Goal: Use online tool/utility: Utilize a website feature to perform a specific function

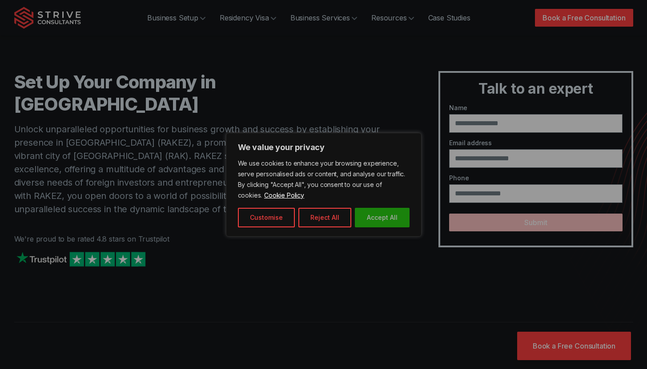
click at [386, 222] on button "Accept All" at bounding box center [382, 218] width 55 height 20
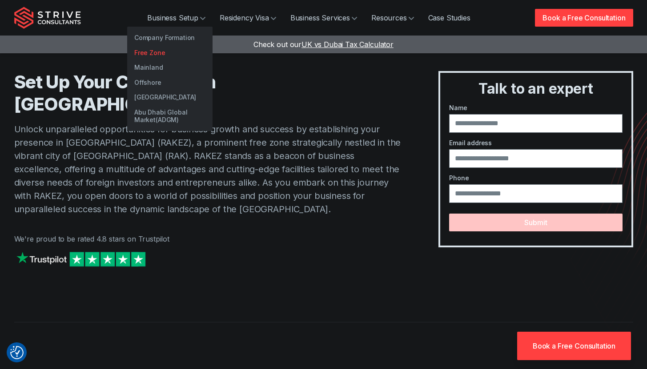
click at [156, 52] on link "Free Zone" at bounding box center [169, 52] width 85 height 15
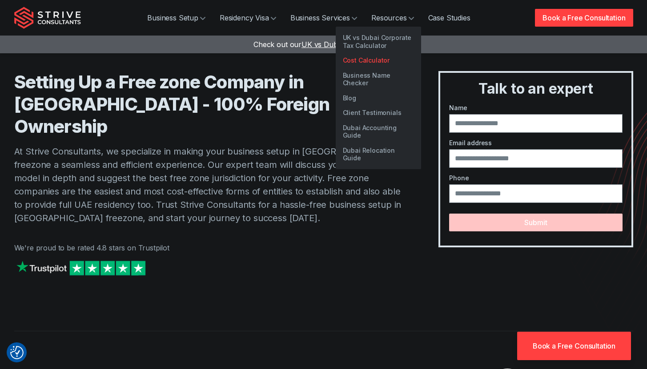
click at [362, 57] on link "Cost Calculator" at bounding box center [378, 60] width 85 height 15
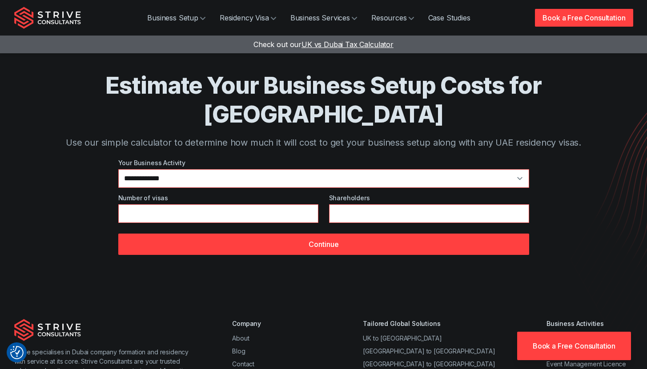
scroll to position [11, 0]
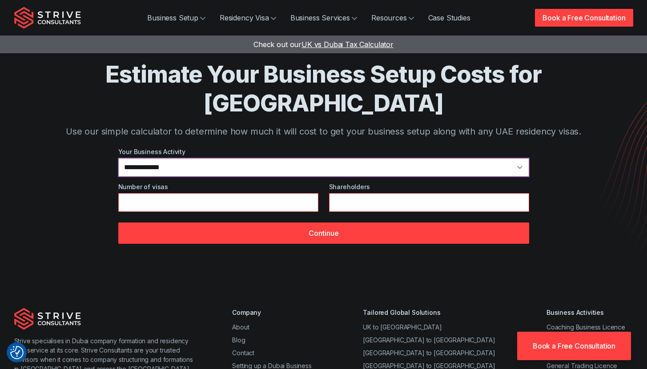
click at [175, 158] on select "**********" at bounding box center [323, 167] width 411 height 19
select select "**"
click at [118, 158] on select "**********" at bounding box center [323, 167] width 411 height 19
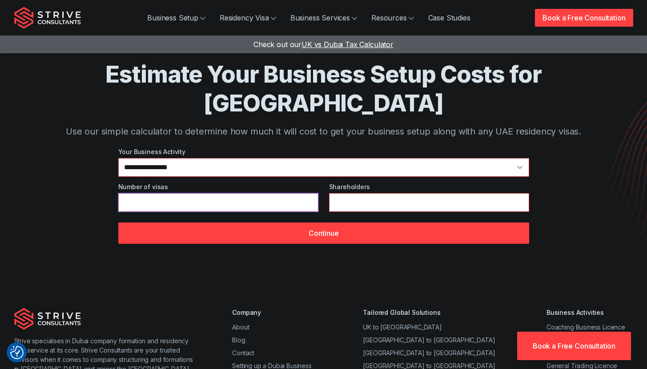
type input "*"
click at [309, 193] on input "*" at bounding box center [218, 202] width 200 height 19
click at [520, 193] on input "*" at bounding box center [429, 202] width 200 height 19
type input "*"
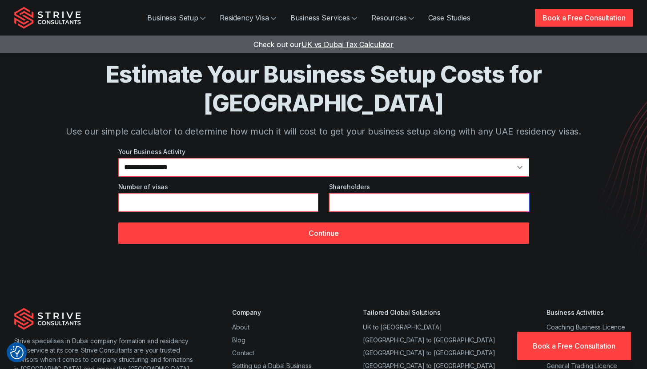
click at [521, 193] on input "*" at bounding box center [429, 202] width 200 height 19
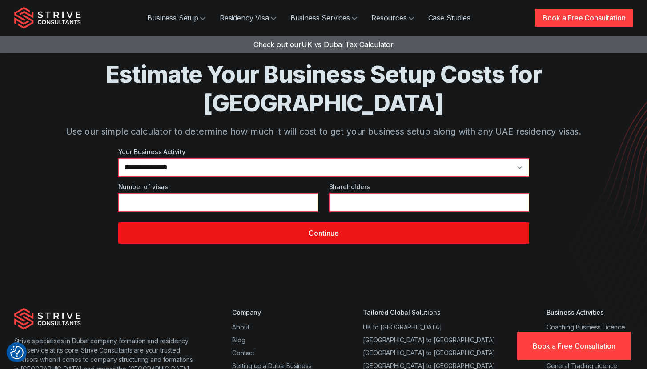
click at [385, 223] on button "Continue" at bounding box center [323, 233] width 411 height 21
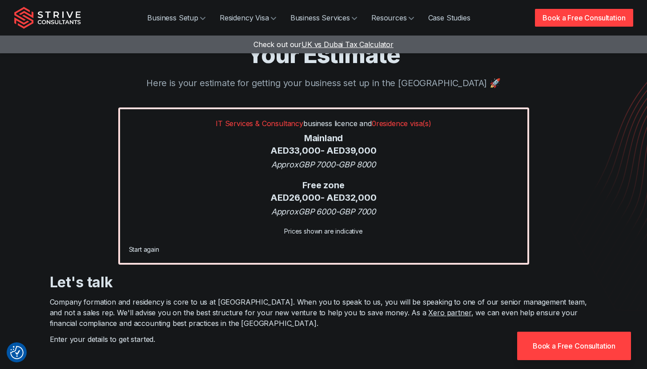
scroll to position [25, 0]
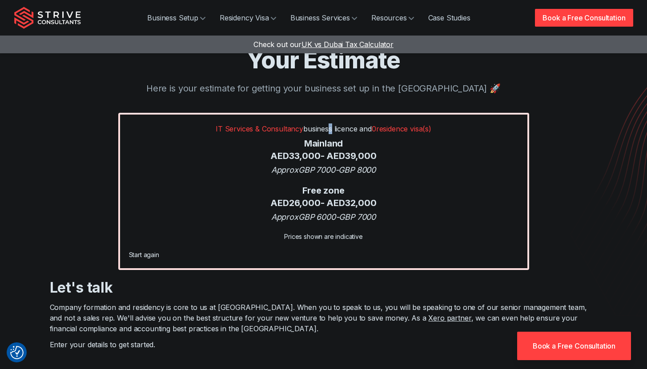
drag, startPoint x: 322, startPoint y: 130, endPoint x: 326, endPoint y: 126, distance: 5.0
click at [326, 126] on p "IT Services & Consultancy business licence and 0 residence visa(s)" at bounding box center [323, 129] width 389 height 11
click at [293, 128] on span "IT Services & Consultancy" at bounding box center [260, 128] width 88 height 9
click at [146, 256] on link "Start again" at bounding box center [144, 255] width 30 height 8
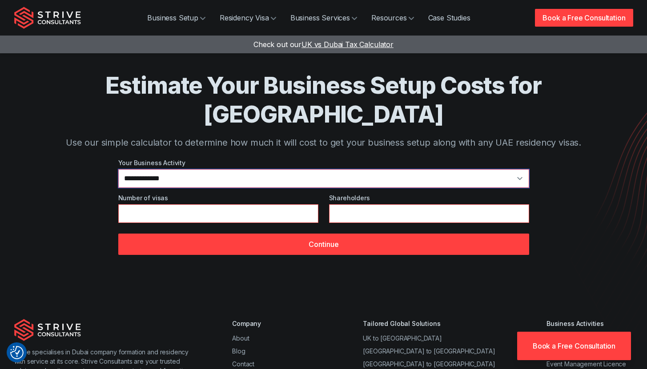
click at [226, 169] on select "**********" at bounding box center [323, 178] width 411 height 19
select select "*"
click at [118, 169] on select "**********" at bounding box center [323, 178] width 411 height 19
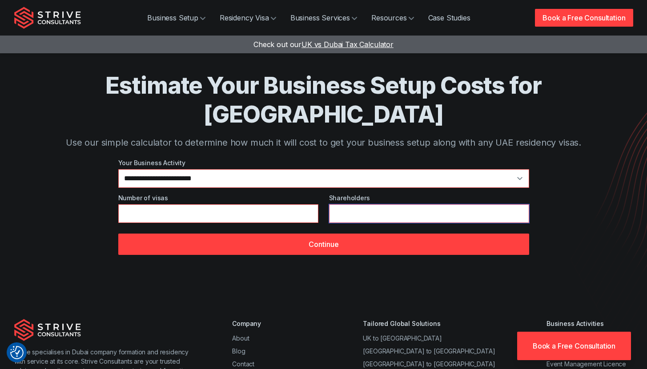
type input "*"
click at [520, 205] on input "*" at bounding box center [429, 214] width 200 height 19
type input "*"
click at [311, 205] on input "*" at bounding box center [218, 214] width 200 height 19
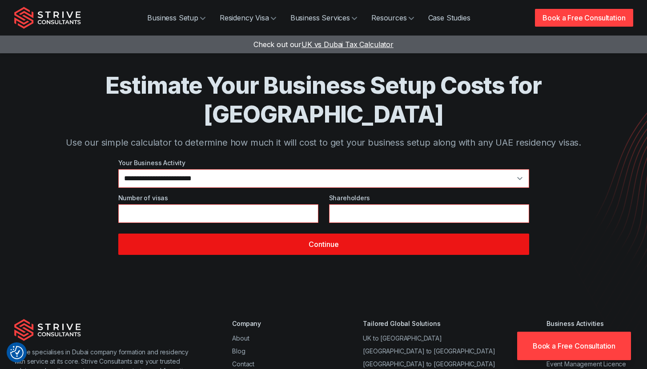
click at [309, 234] on button "Continue" at bounding box center [323, 244] width 411 height 21
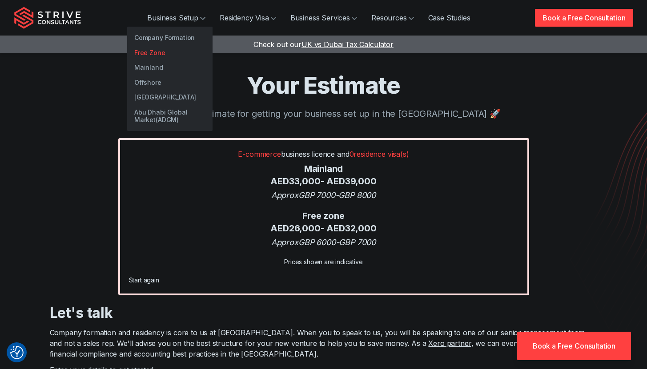
click at [158, 52] on link "Free Zone" at bounding box center [169, 52] width 85 height 15
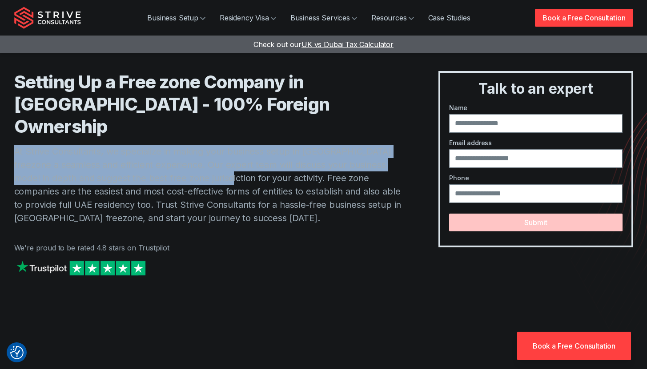
drag, startPoint x: 119, startPoint y: 122, endPoint x: 217, endPoint y: 164, distance: 106.0
click at [216, 164] on div "Setting Up a Free zone Company in [GEOGRAPHIC_DATA] - 100% Foreign Ownership At…" at bounding box center [208, 183] width 389 height 225
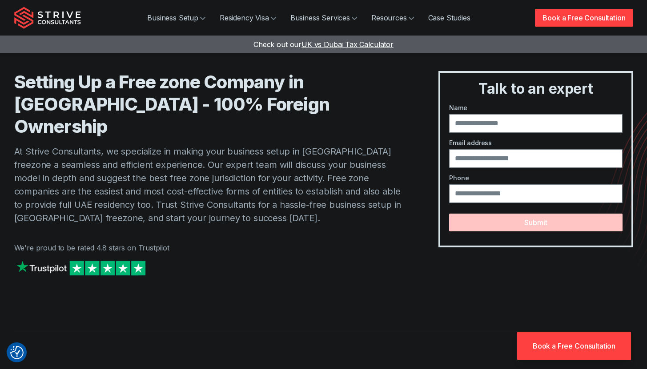
drag, startPoint x: 224, startPoint y: 164, endPoint x: 232, endPoint y: 160, distance: 8.9
click at [224, 164] on p "At Strive Consultants, we specialize in making your business setup in [GEOGRAPH…" at bounding box center [208, 185] width 389 height 80
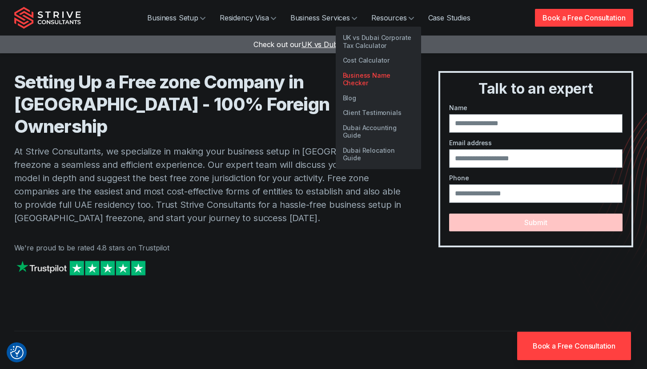
click at [378, 75] on link "Business Name Checker" at bounding box center [378, 79] width 85 height 23
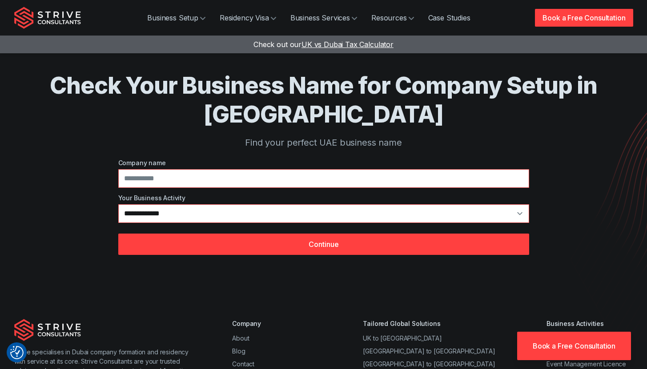
click at [160, 123] on h1 "Check Your Business Name for Company Setup in Dubai" at bounding box center [324, 100] width 548 height 58
